Goal: Task Accomplishment & Management: Use online tool/utility

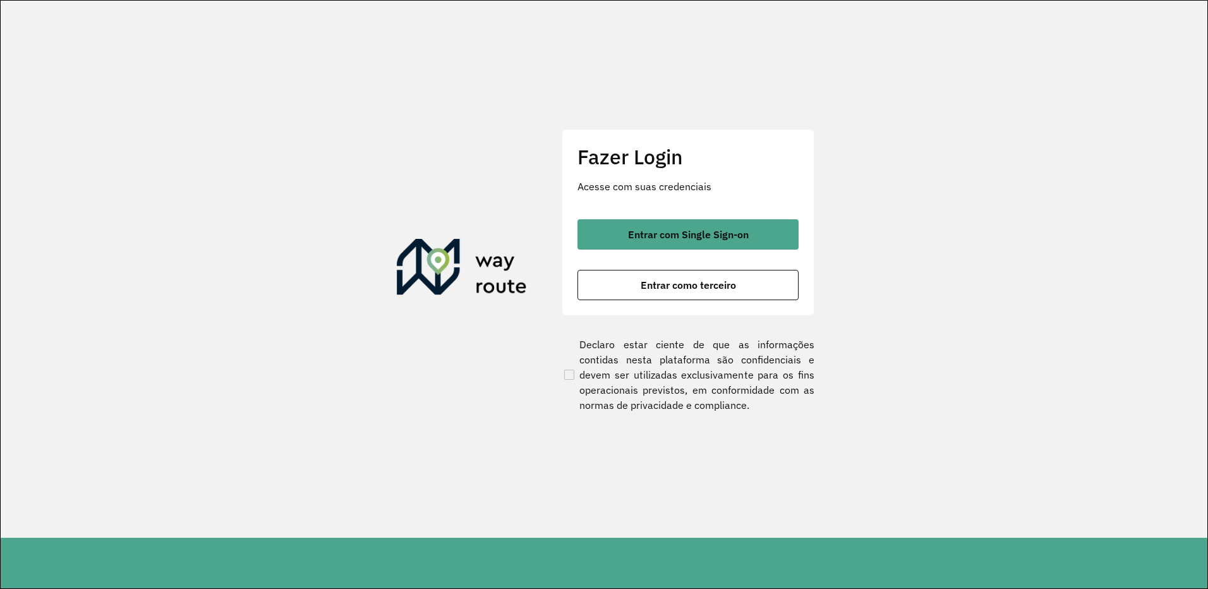
click at [694, 252] on div "Entrar com Single Sign-on Entrar como terceiro" at bounding box center [688, 259] width 221 height 81
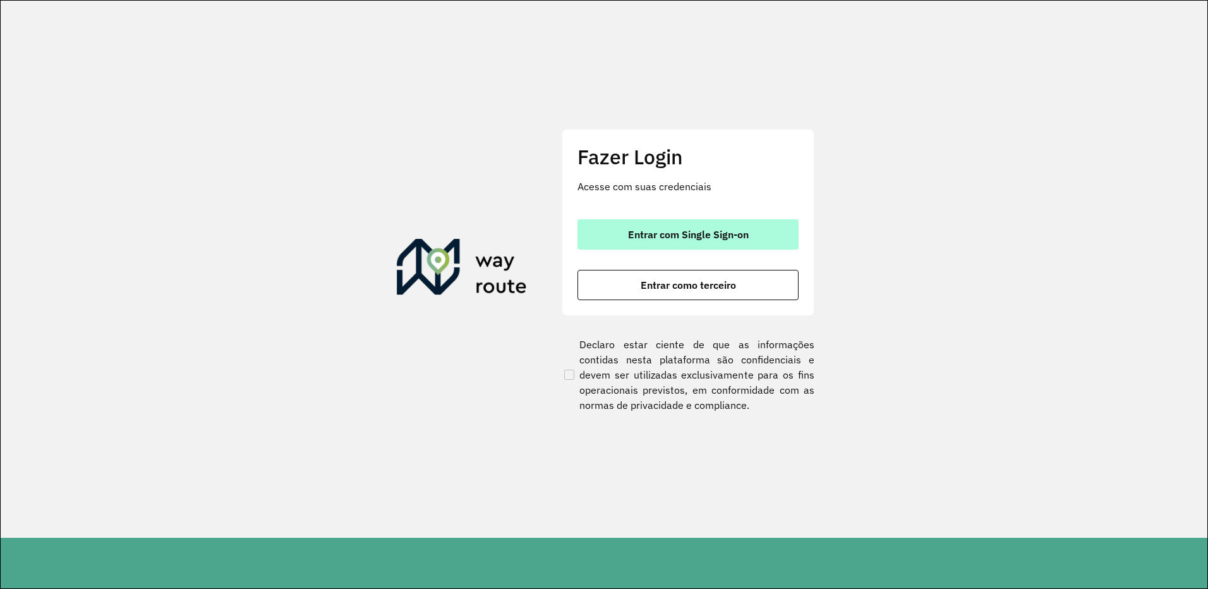
click at [693, 238] on span "Entrar com Single Sign-on" at bounding box center [688, 234] width 121 height 10
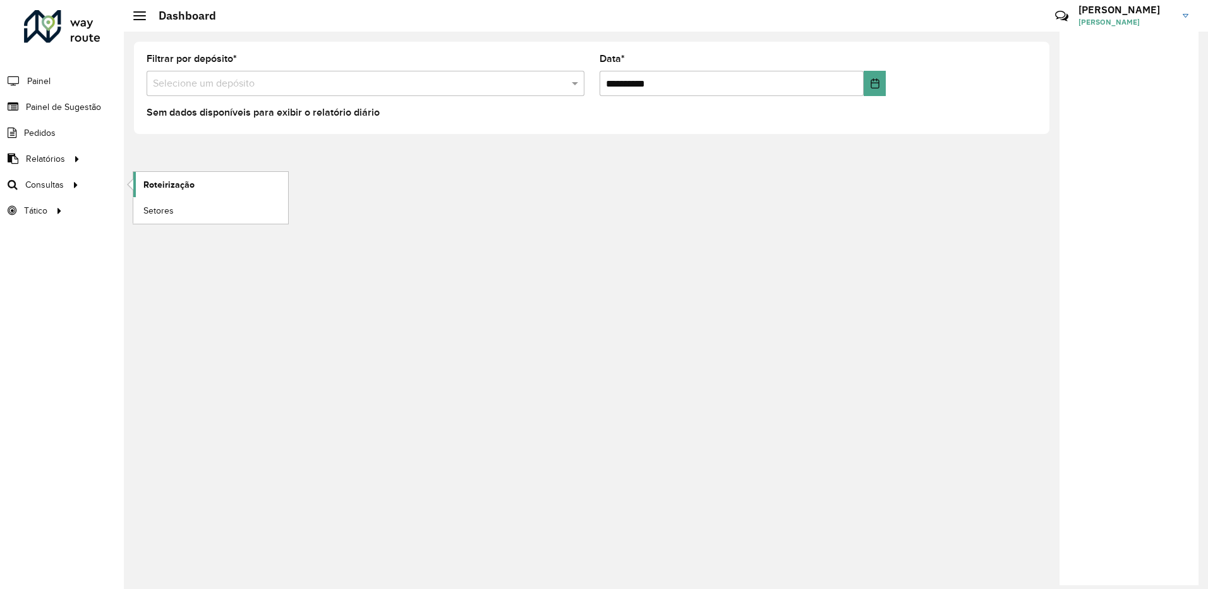
click at [133, 183] on link "Roteirização" at bounding box center [210, 184] width 155 height 25
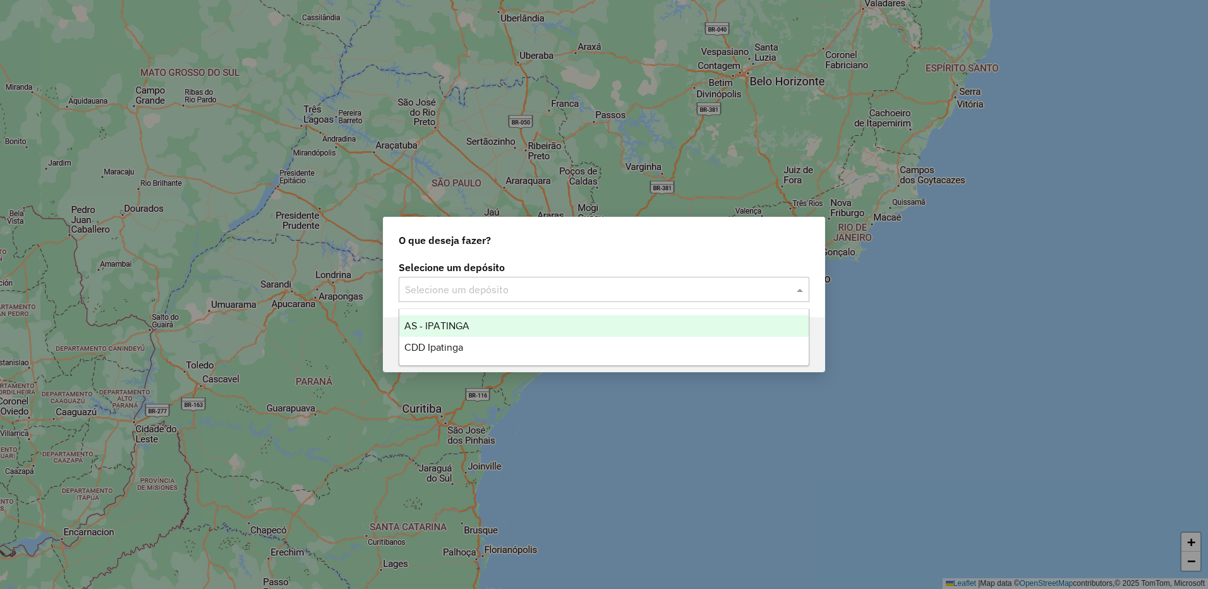
click at [527, 296] on input "text" at bounding box center [591, 289] width 373 height 15
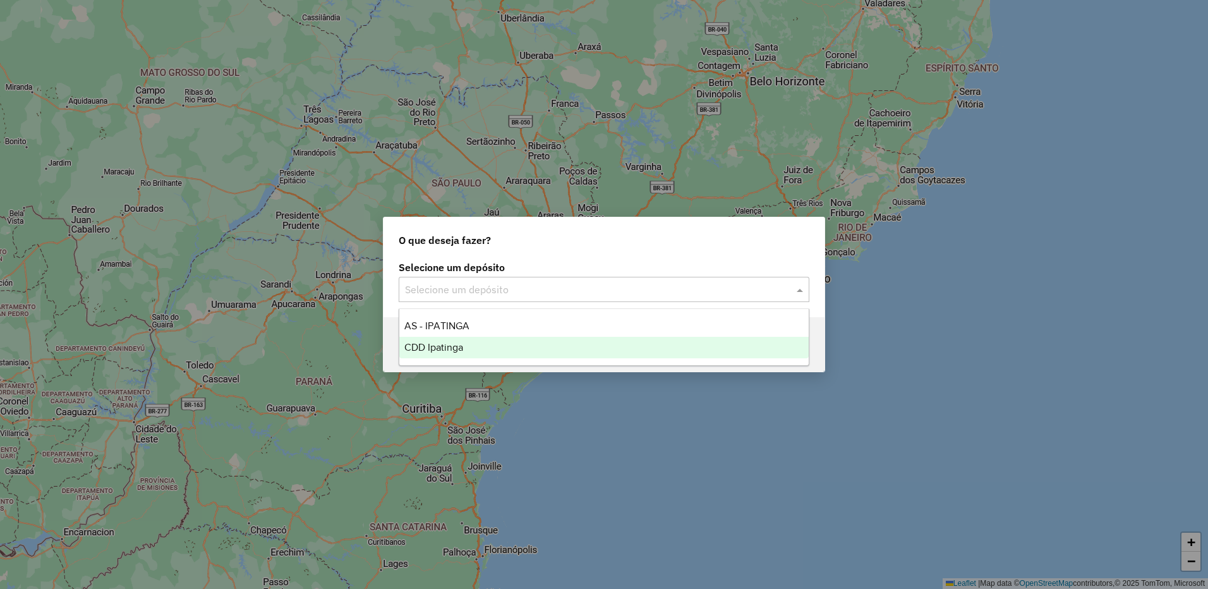
click at [463, 351] on span "CDD Ipatinga" at bounding box center [433, 347] width 59 height 11
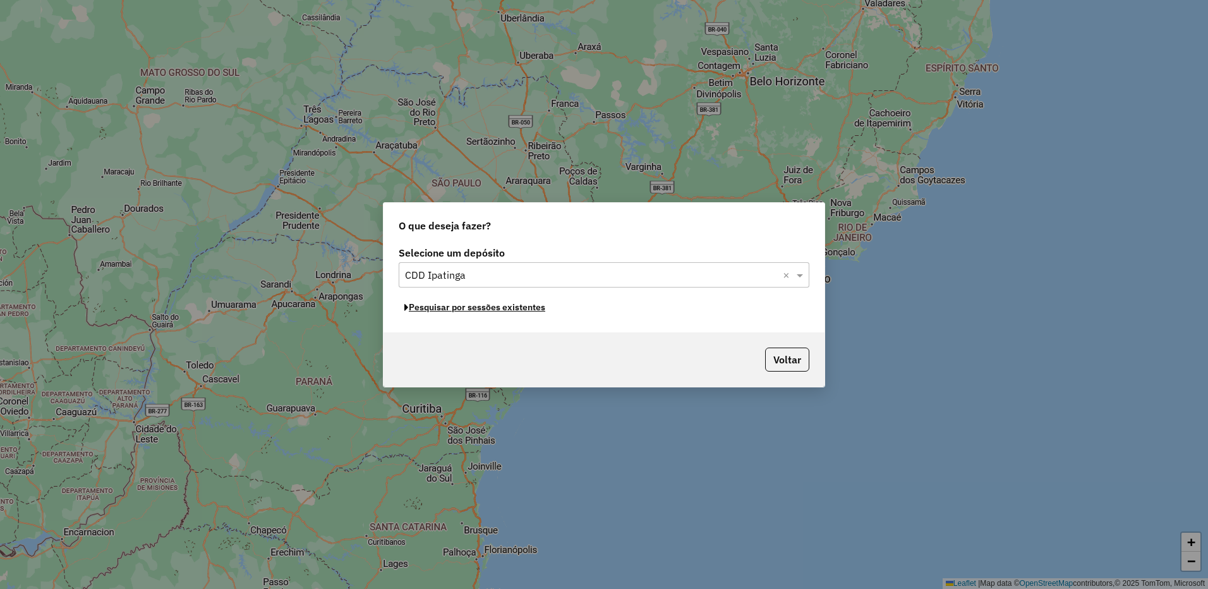
click at [538, 312] on button "Pesquisar por sessões existentes" at bounding box center [475, 308] width 152 height 20
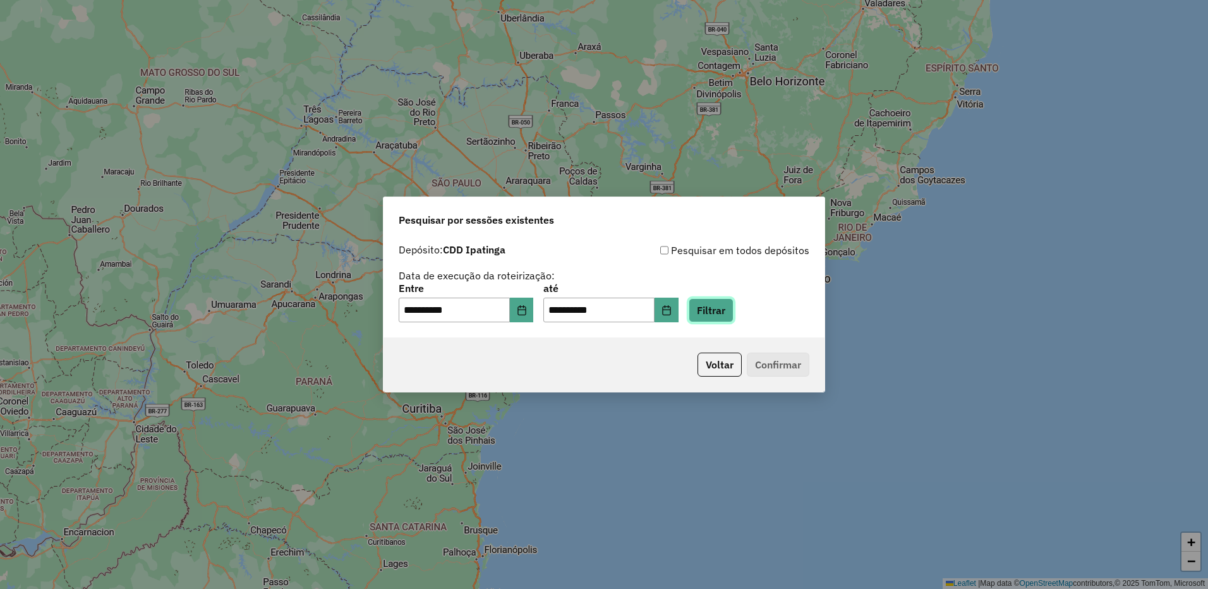
click at [734, 317] on button "Filtrar" at bounding box center [711, 310] width 45 height 24
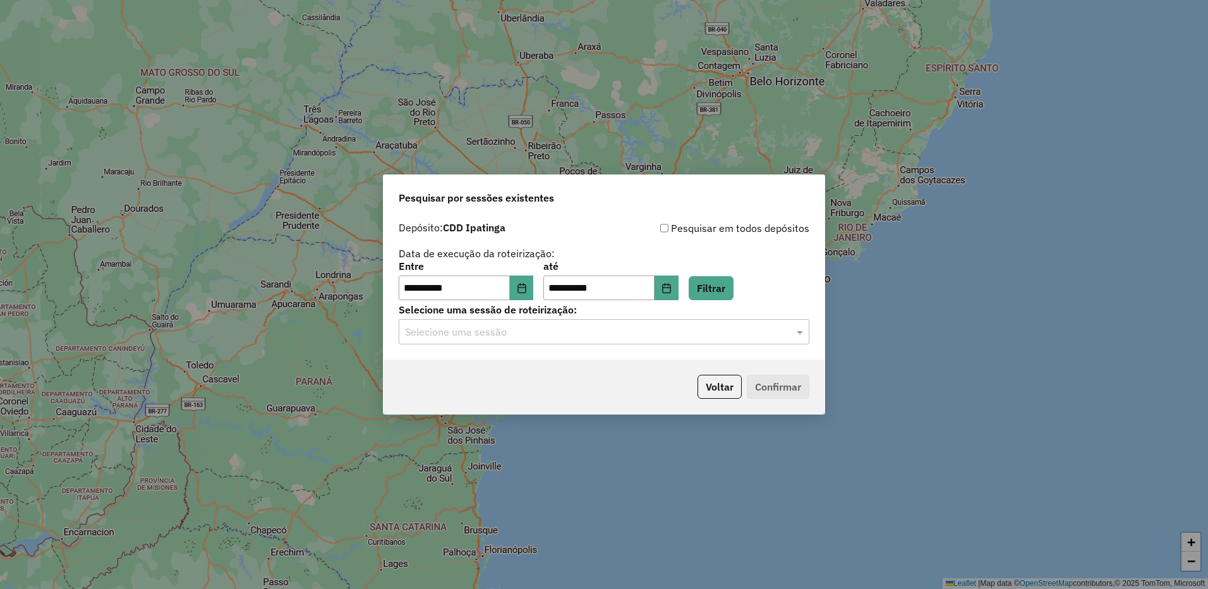
click at [579, 336] on input "text" at bounding box center [591, 332] width 373 height 15
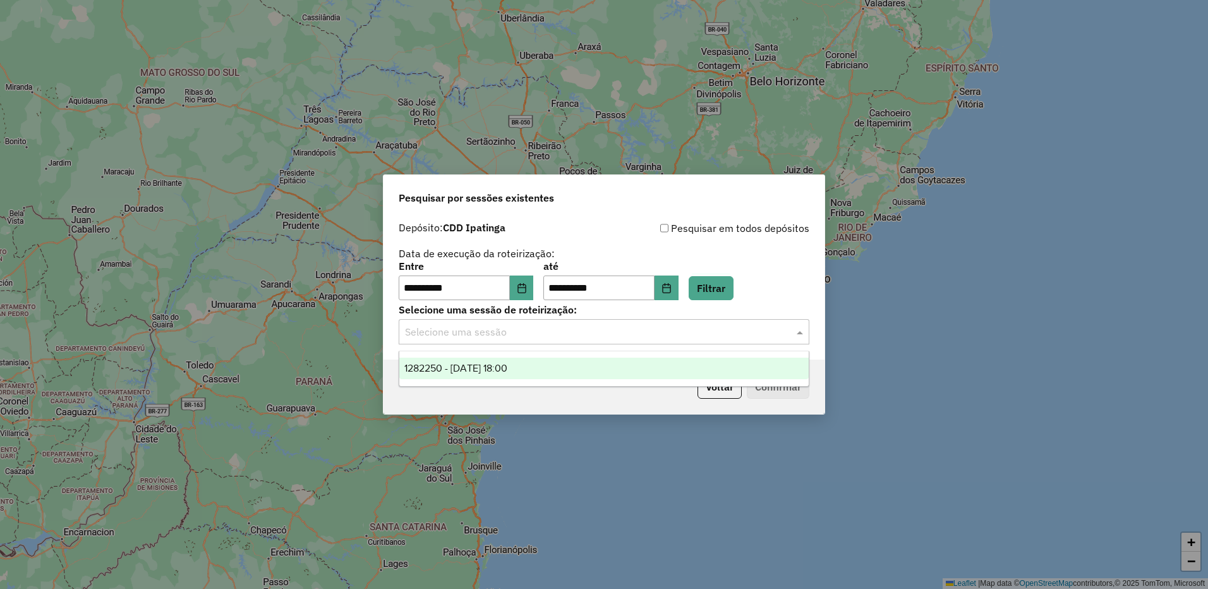
click at [552, 366] on div "1282250 - 25/09/2025 18:00" at bounding box center [604, 368] width 410 height 21
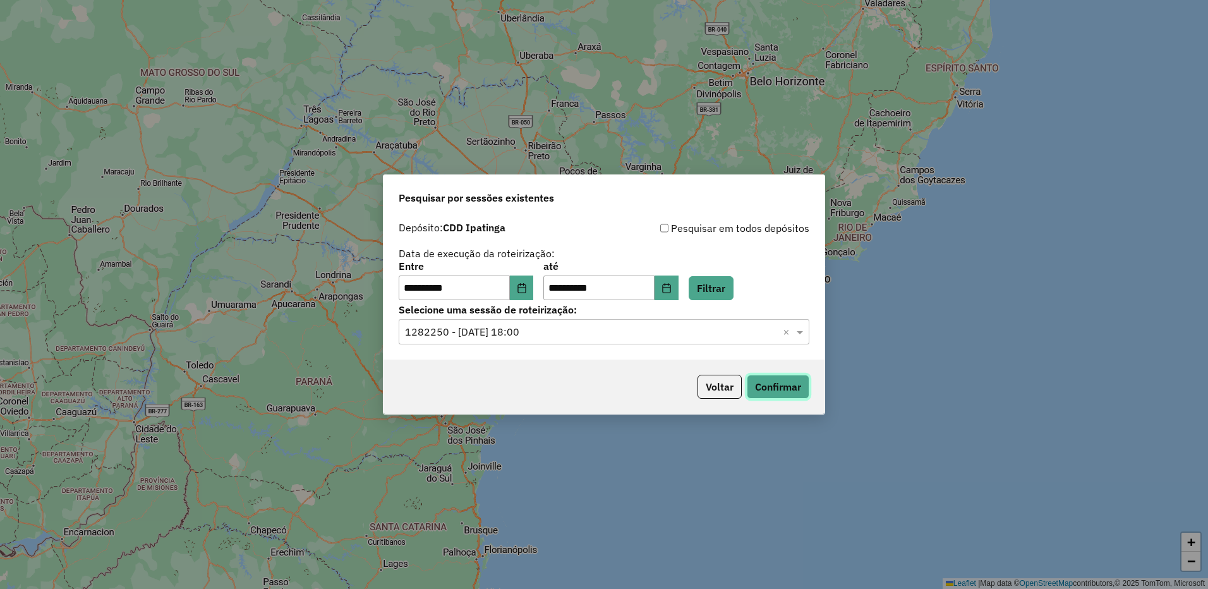
click at [771, 382] on button "Confirmar" at bounding box center [778, 387] width 63 height 24
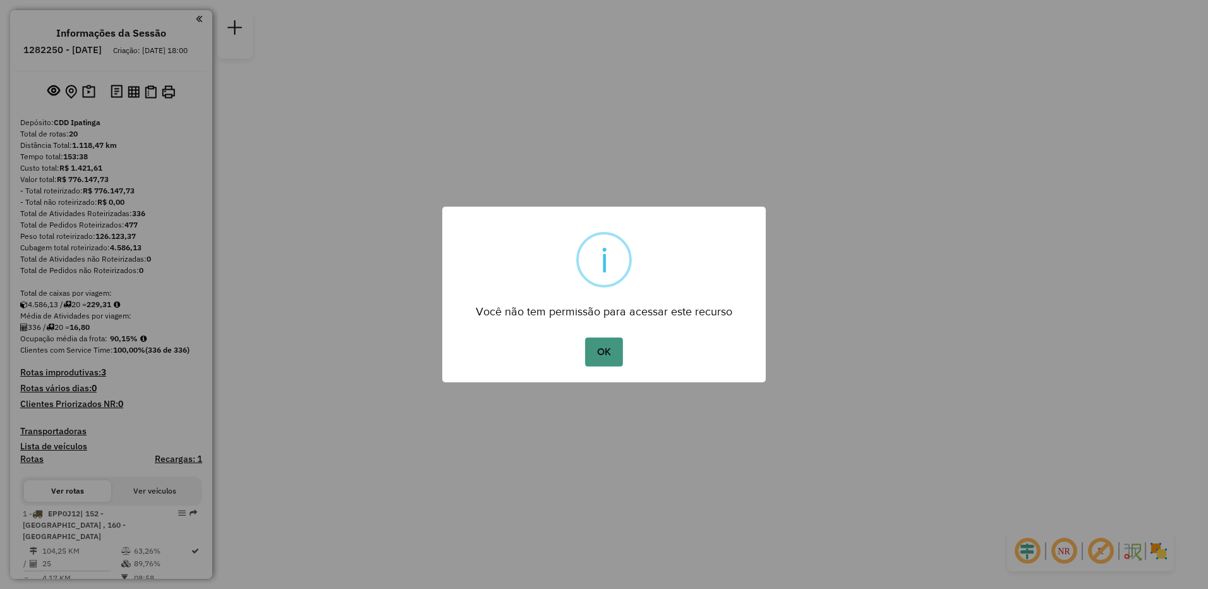
click at [610, 355] on button "OK" at bounding box center [603, 351] width 37 height 29
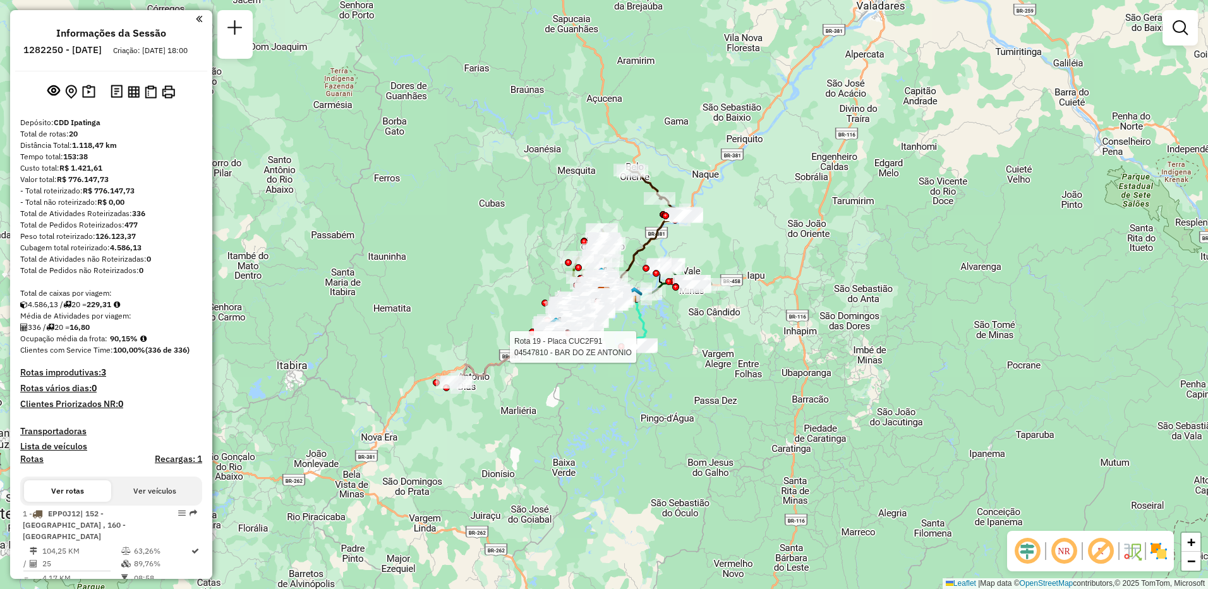
select select "**********"
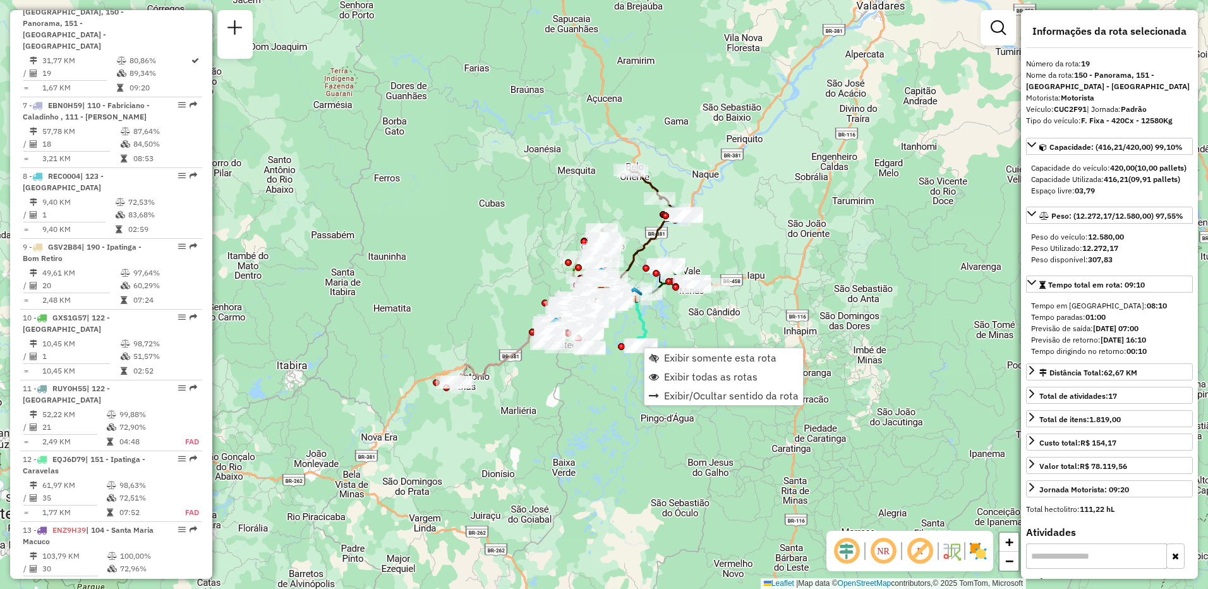
scroll to position [1478, 0]
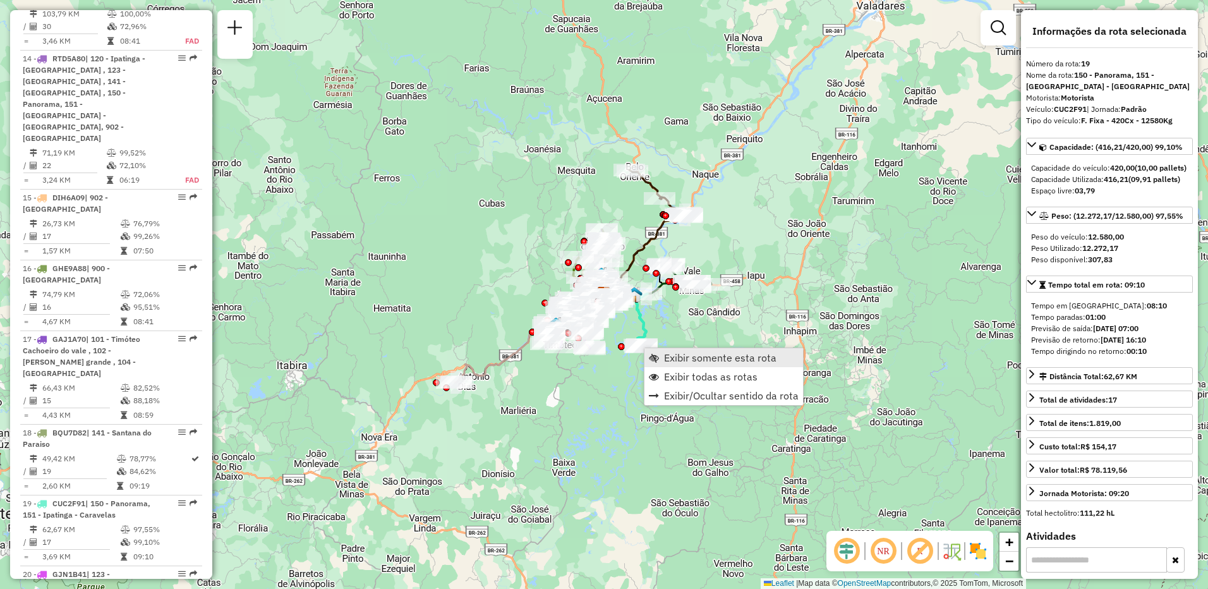
click at [670, 356] on span "Exibir somente esta rota" at bounding box center [720, 358] width 112 height 10
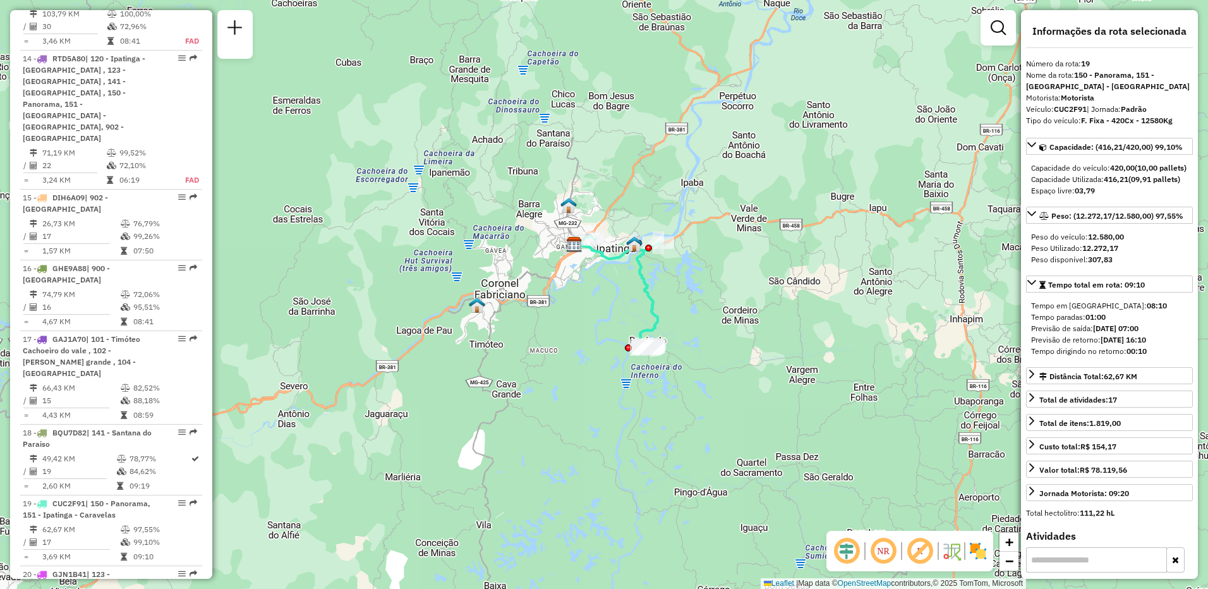
drag, startPoint x: 835, startPoint y: 222, endPoint x: 827, endPoint y: 236, distance: 15.3
click at [827, 236] on div "Janela de atendimento Grade de atendimento Capacidade Transportadoras Veículos …" at bounding box center [604, 294] width 1208 height 589
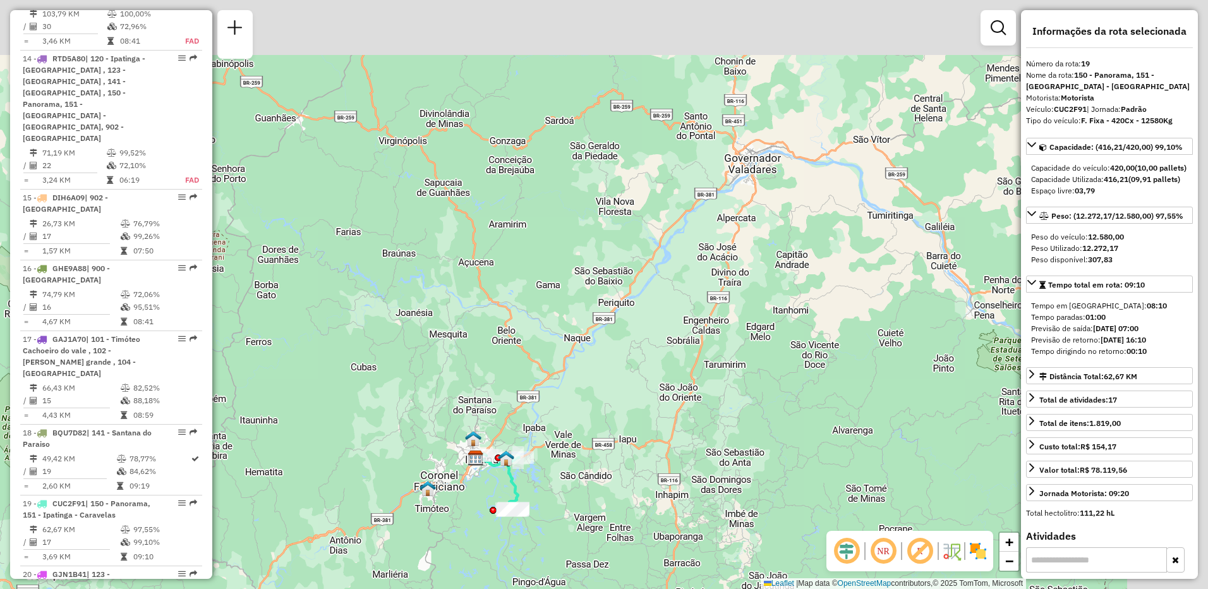
drag, startPoint x: 844, startPoint y: 262, endPoint x: 636, endPoint y: 428, distance: 265.7
click at [613, 479] on div "Janela de atendimento Grade de atendimento Capacidade Transportadoras Veículos …" at bounding box center [604, 294] width 1208 height 589
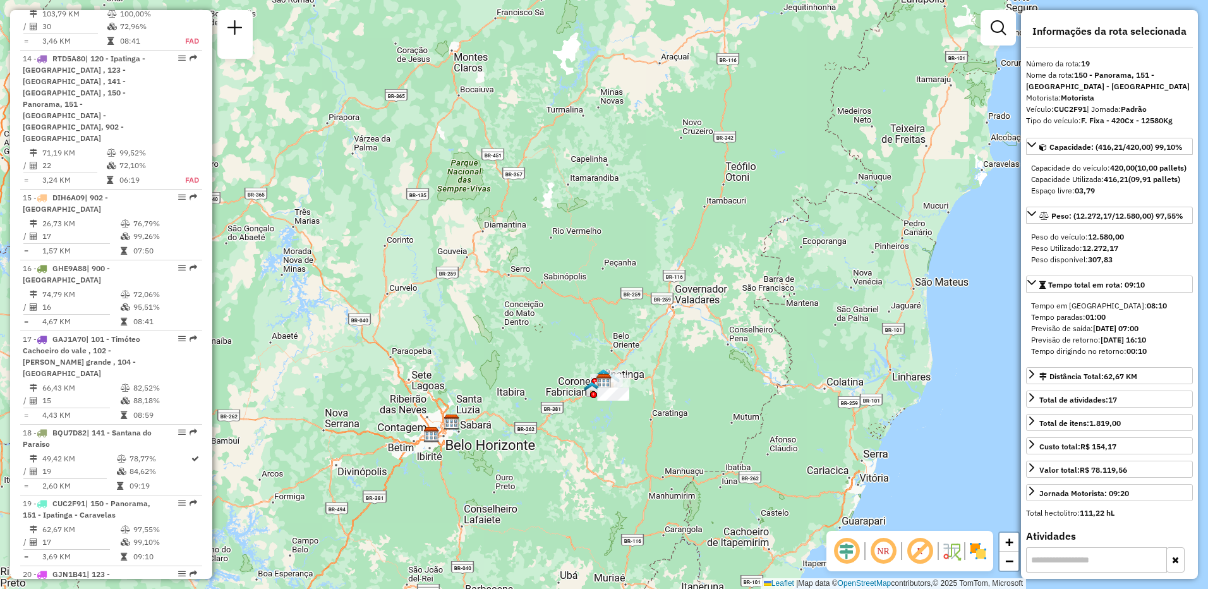
drag, startPoint x: 607, startPoint y: 346, endPoint x: 600, endPoint y: 293, distance: 53.5
click at [600, 293] on div "Janela de atendimento Grade de atendimento Capacidade Transportadoras Veículos …" at bounding box center [604, 294] width 1208 height 589
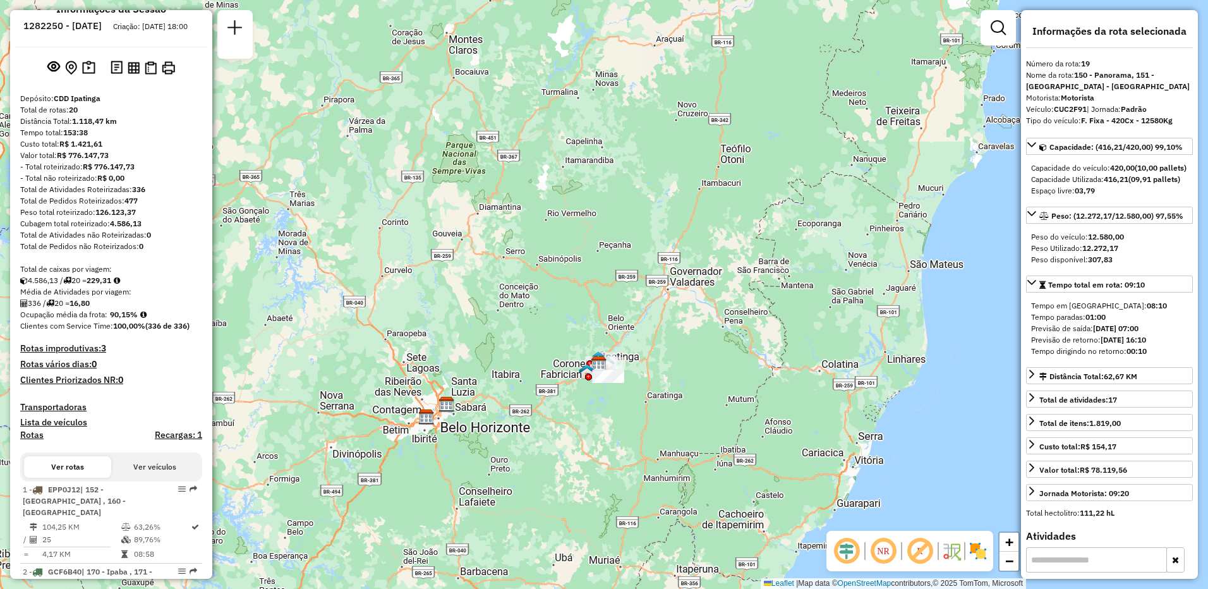
scroll to position [340, 0]
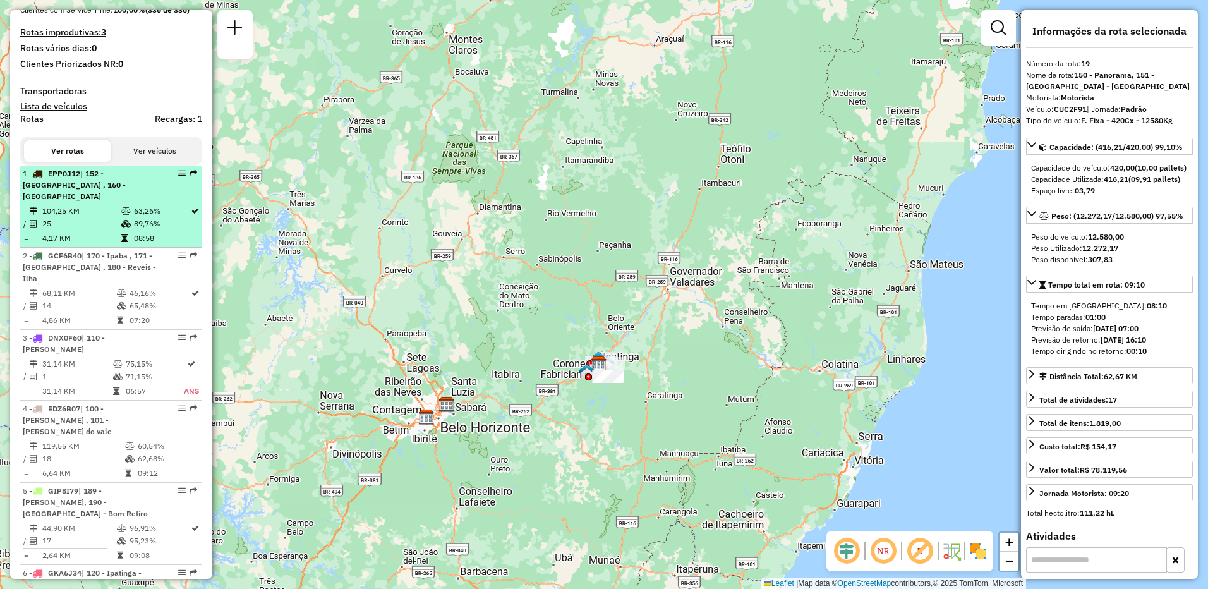
click at [95, 223] on td "25" at bounding box center [81, 223] width 79 height 13
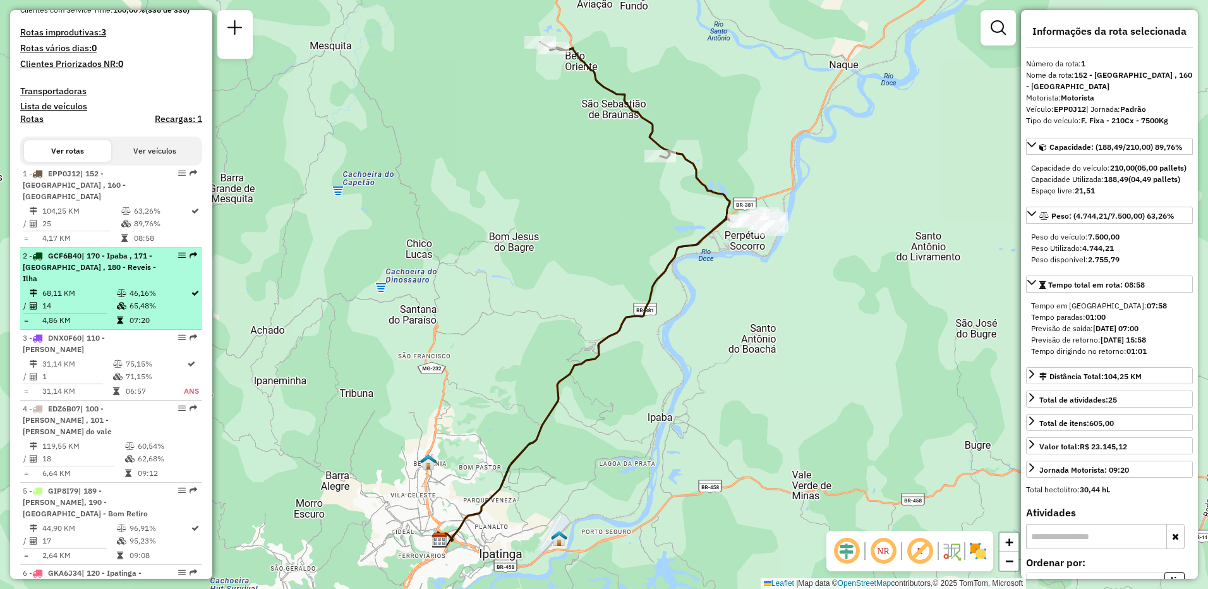
click at [77, 287] on td "68,11 KM" at bounding box center [79, 293] width 75 height 13
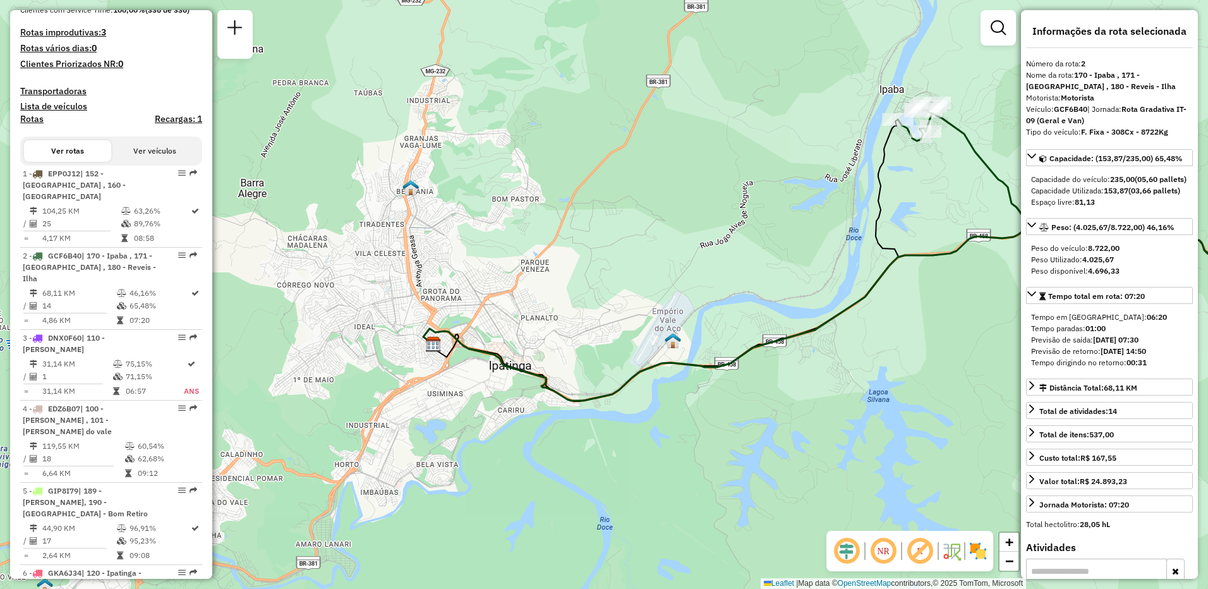
drag, startPoint x: 649, startPoint y: 372, endPoint x: 902, endPoint y: 329, distance: 257.0
click at [902, 329] on div "Janela de atendimento Grade de atendimento Capacidade Transportadoras Veículos …" at bounding box center [604, 294] width 1208 height 589
